Goal: Check status

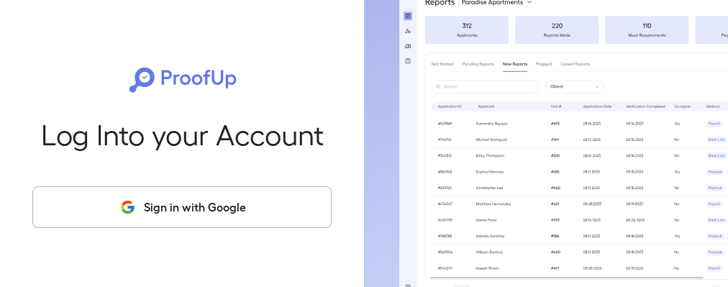
click at [227, 217] on button "Sign in with Google" at bounding box center [181, 207] width 299 height 42
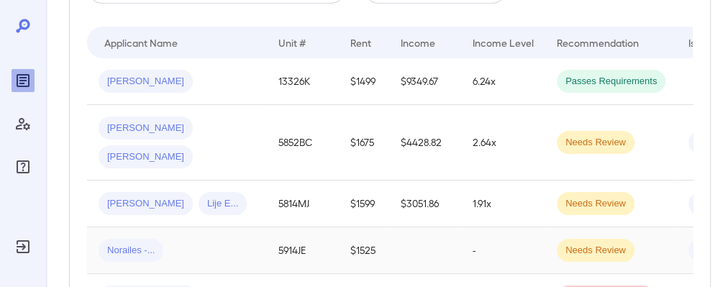
scroll to position [383, 0]
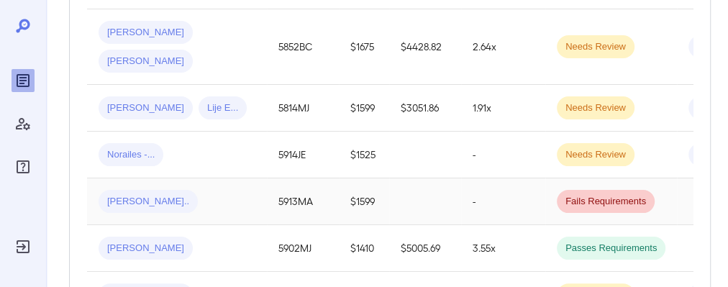
click at [124, 195] on span "[PERSON_NAME].." at bounding box center [147, 202] width 99 height 14
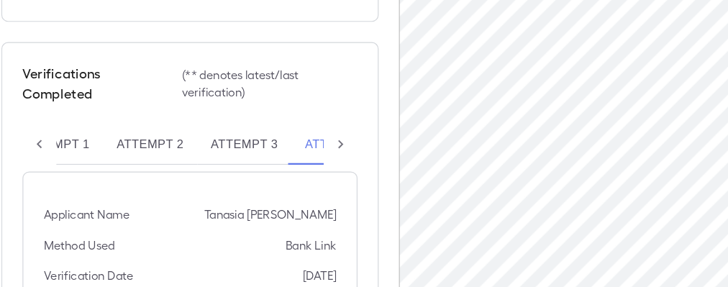
scroll to position [513, 0]
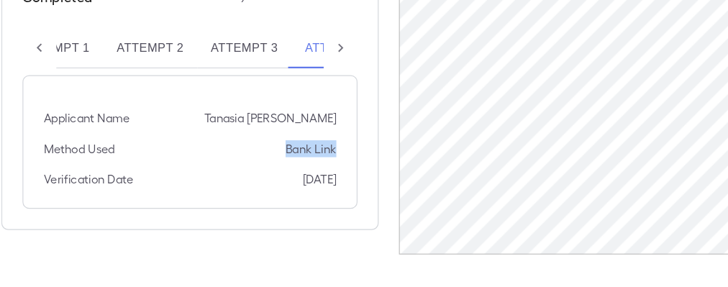
drag, startPoint x: 303, startPoint y: 188, endPoint x: 359, endPoint y: 189, distance: 56.1
click at [359, 189] on div "Applicant Name [PERSON_NAME] [PERSON_NAME] Method Used Bank Link Verification D…" at bounding box center [229, 163] width 285 height 114
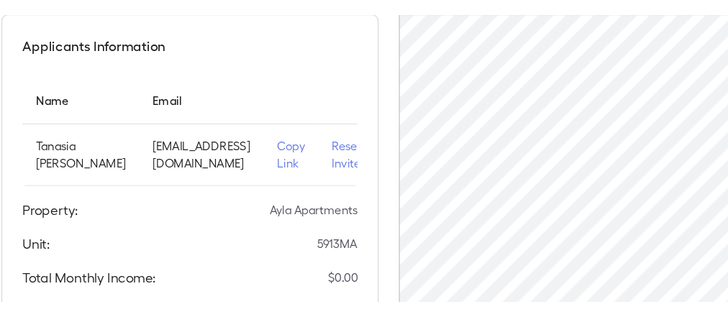
scroll to position [66, 0]
